Goal: Navigation & Orientation: Find specific page/section

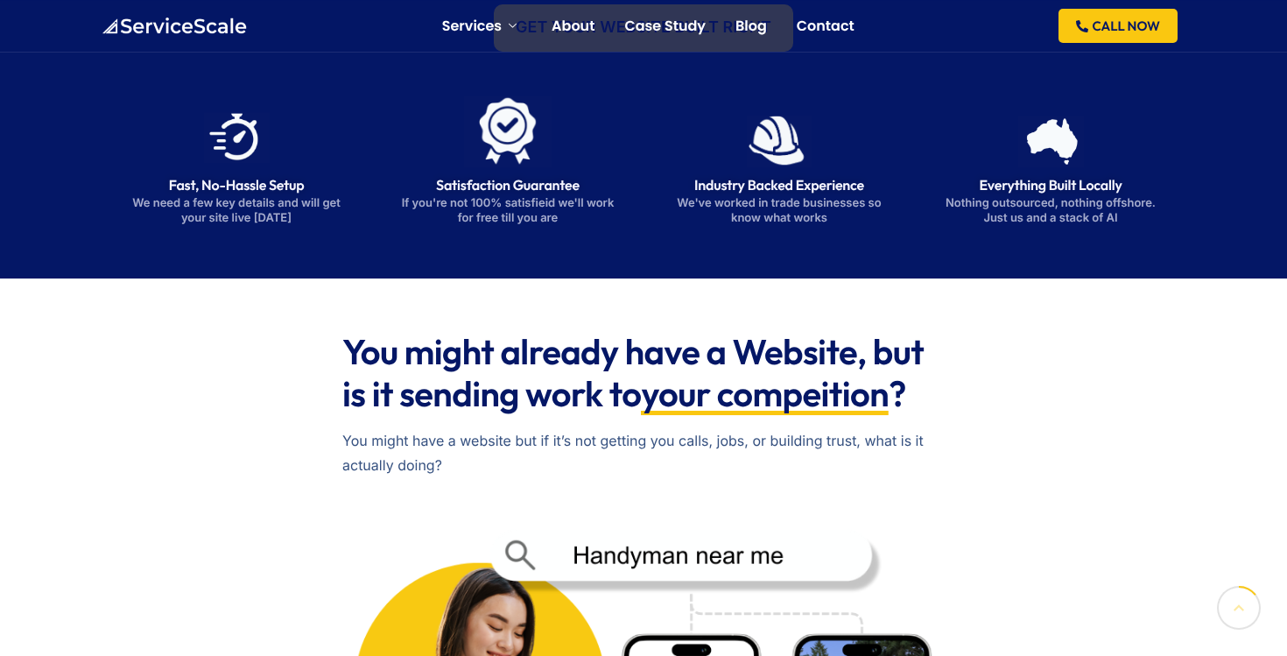
scroll to position [301, 0]
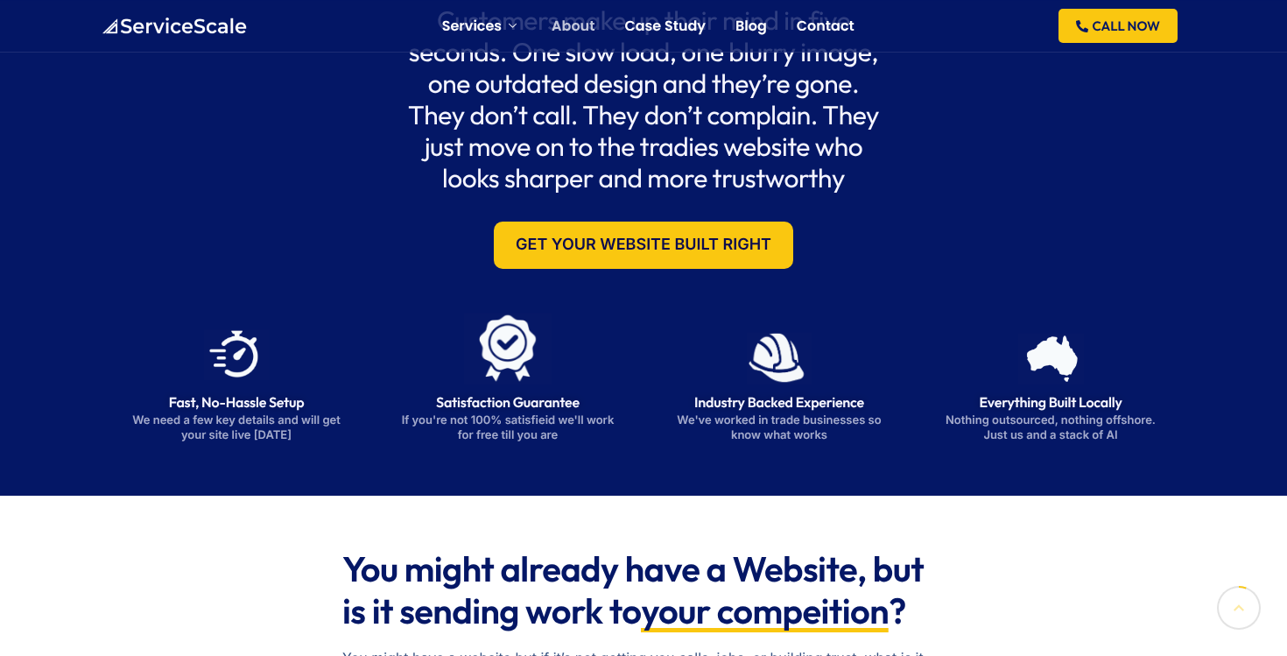
click at [573, 42] on li "About" at bounding box center [572, 27] width 43 height 46
click at [576, 26] on link "About" at bounding box center [572, 26] width 43 height 14
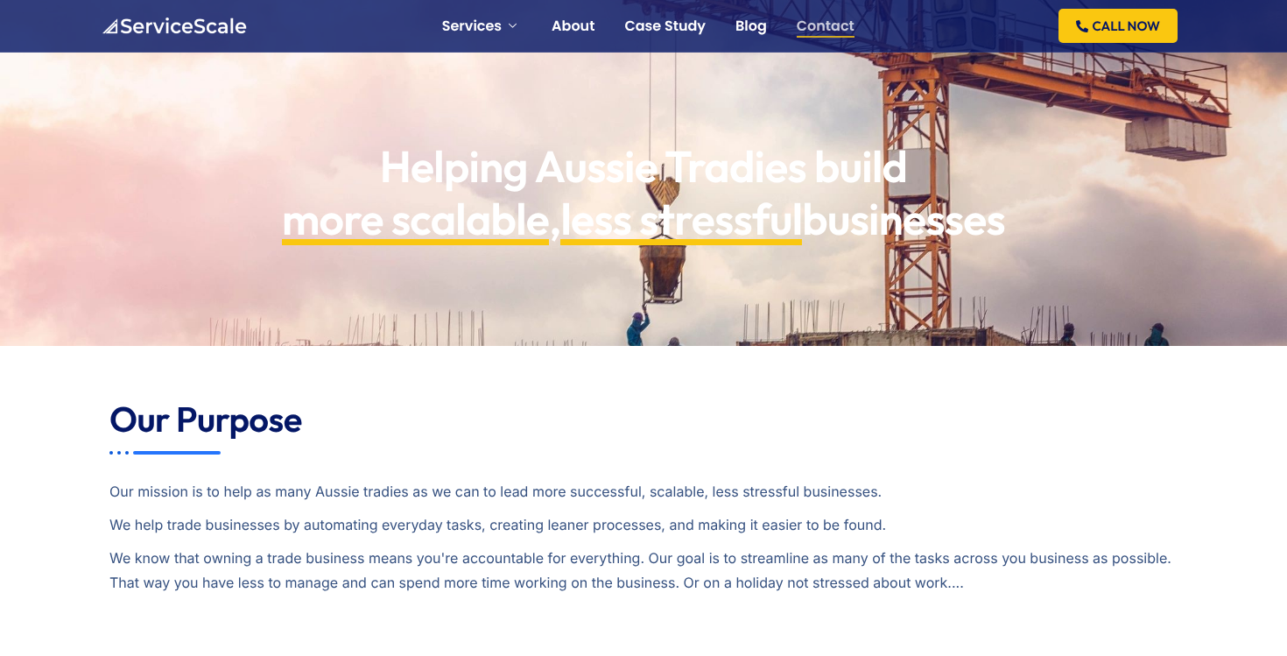
click at [823, 27] on link "Contact" at bounding box center [826, 26] width 58 height 14
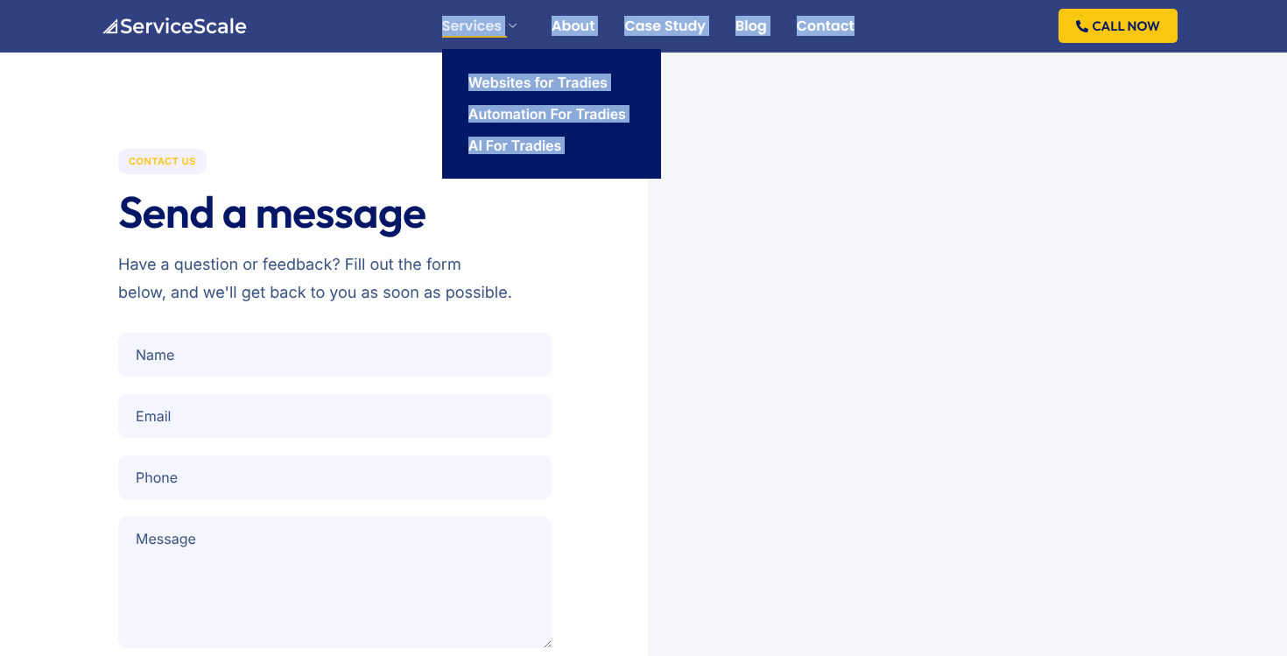
drag, startPoint x: 874, startPoint y: 34, endPoint x: 446, endPoint y: 32, distance: 428.0
click at [446, 32] on div "Services Websites for Tradies Automation For Tradies AI For Tradies About Case …" at bounding box center [643, 26] width 1085 height 52
copy ul "Services Websites for Tradies Automation For Tradies AI For Tradies About Case …"
